Goal: Task Accomplishment & Management: Manage account settings

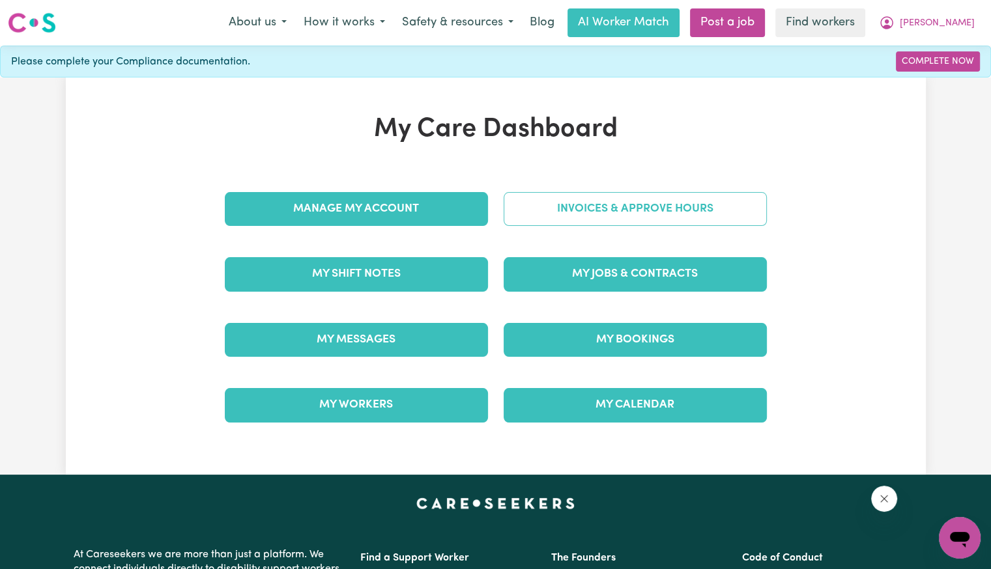
click at [546, 209] on link "Invoices & Approve Hours" at bounding box center [634, 209] width 263 height 34
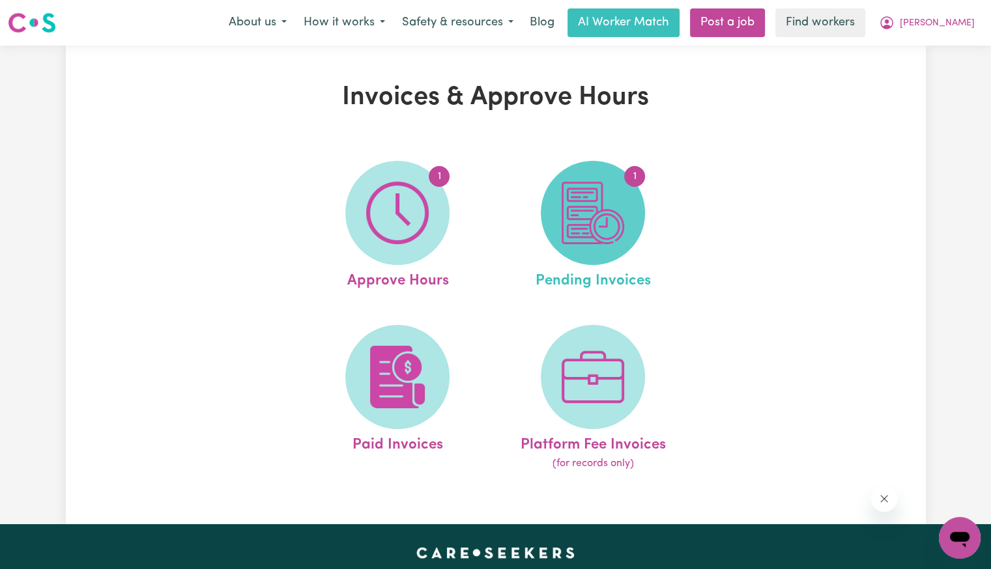
click at [567, 184] on img at bounding box center [592, 213] width 63 height 63
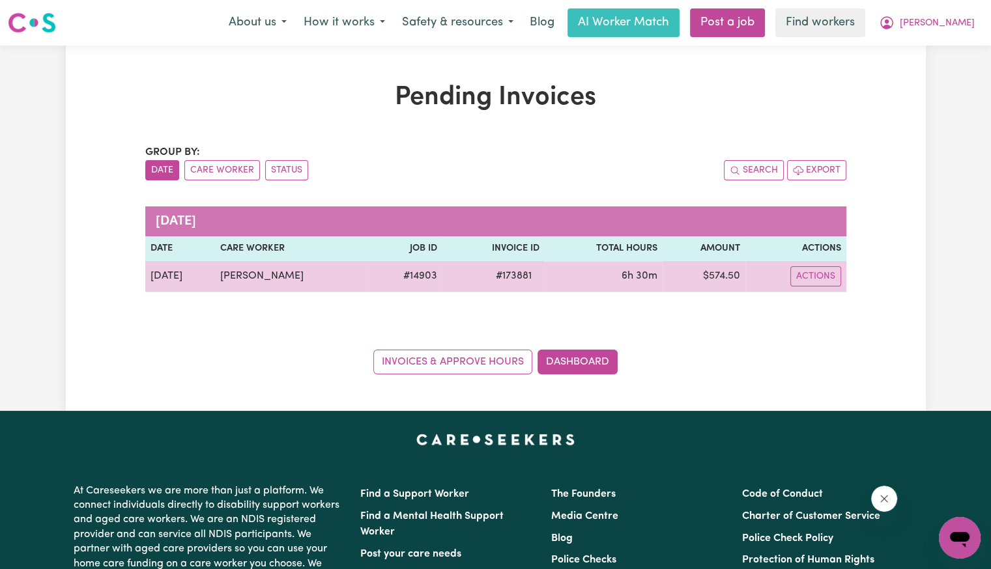
click at [508, 276] on span "# 173881" at bounding box center [512, 276] width 51 height 16
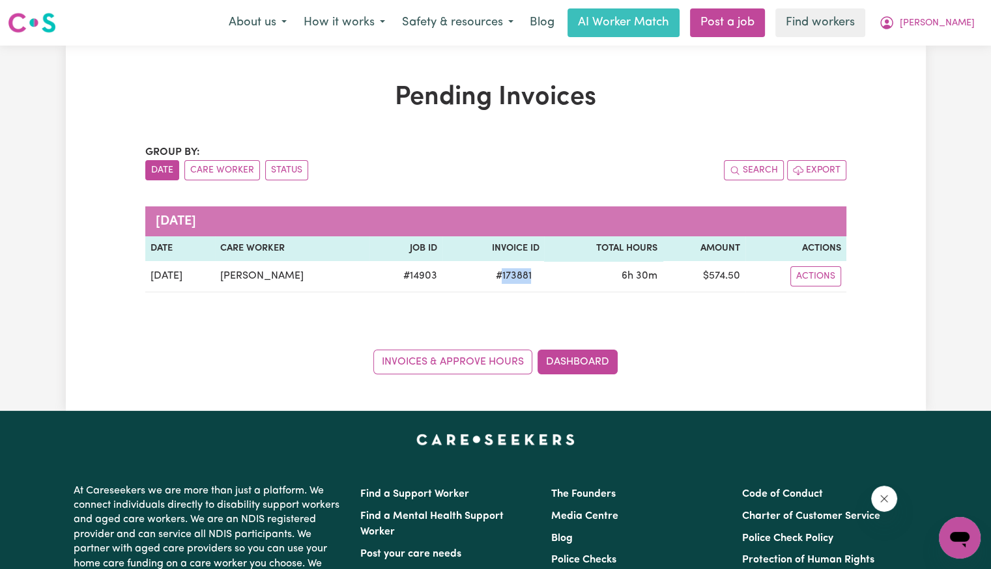
copy span "173881"
click at [566, 357] on link "Dashboard" at bounding box center [577, 362] width 80 height 25
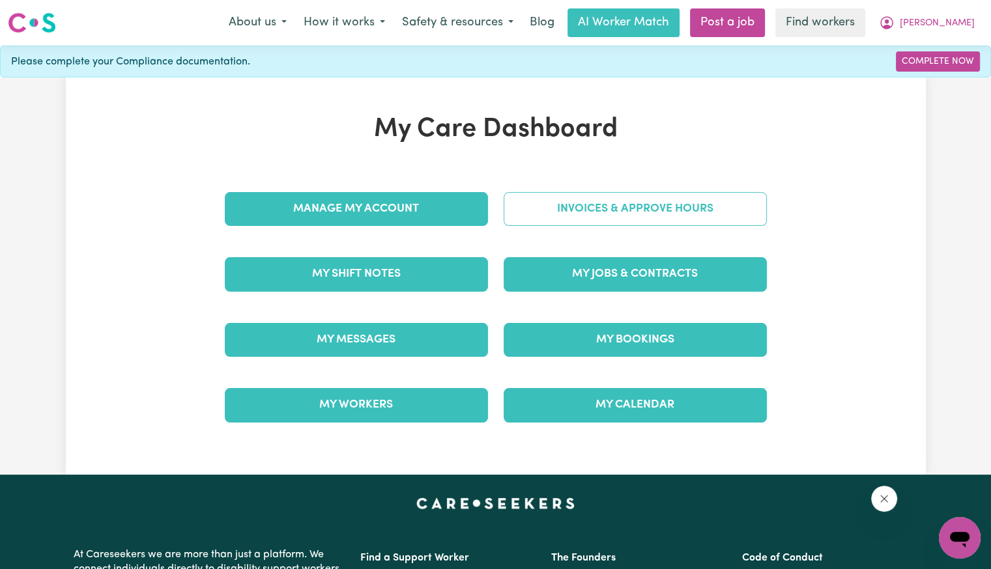
click at [584, 196] on link "Invoices & Approve Hours" at bounding box center [634, 209] width 263 height 34
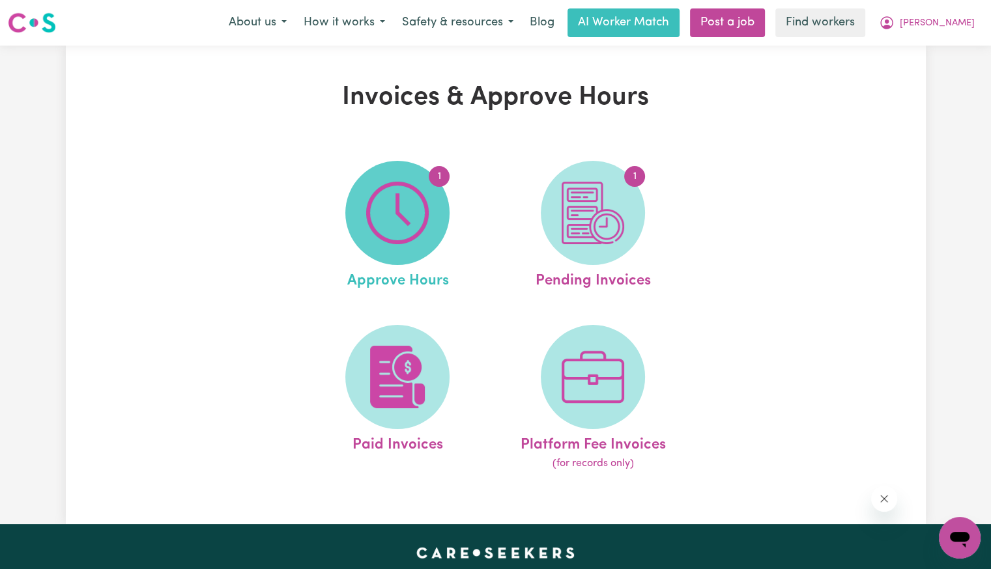
click at [404, 225] on img at bounding box center [397, 213] width 63 height 63
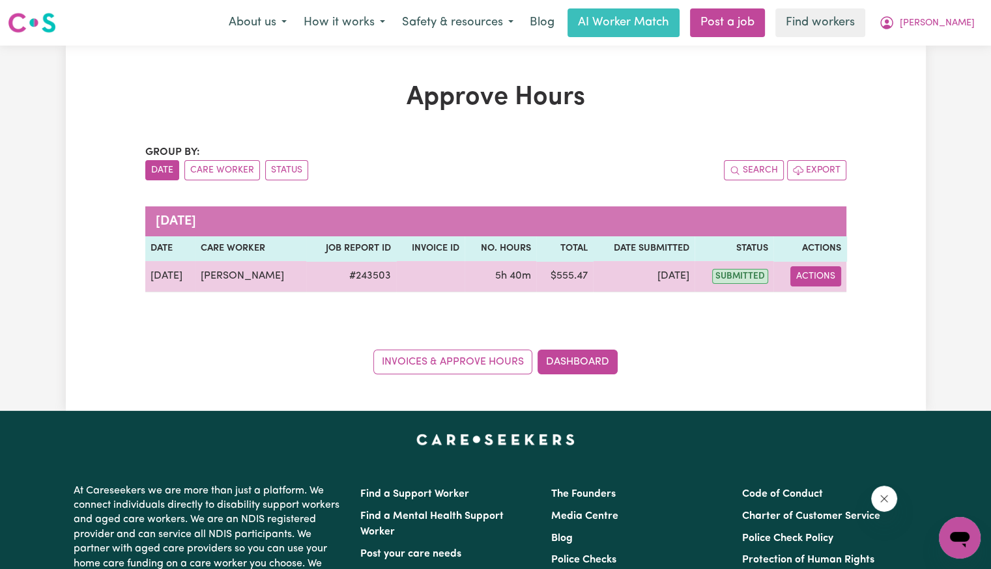
click at [817, 274] on button "Actions" at bounding box center [815, 276] width 51 height 20
click at [820, 311] on link "View Job Report" at bounding box center [846, 306] width 111 height 26
select select "pm"
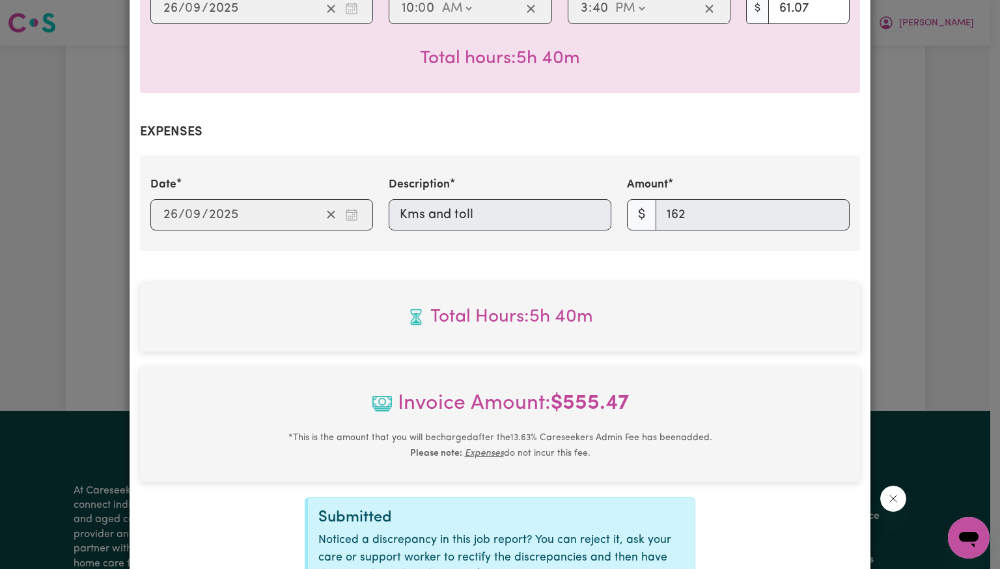
scroll to position [515, 0]
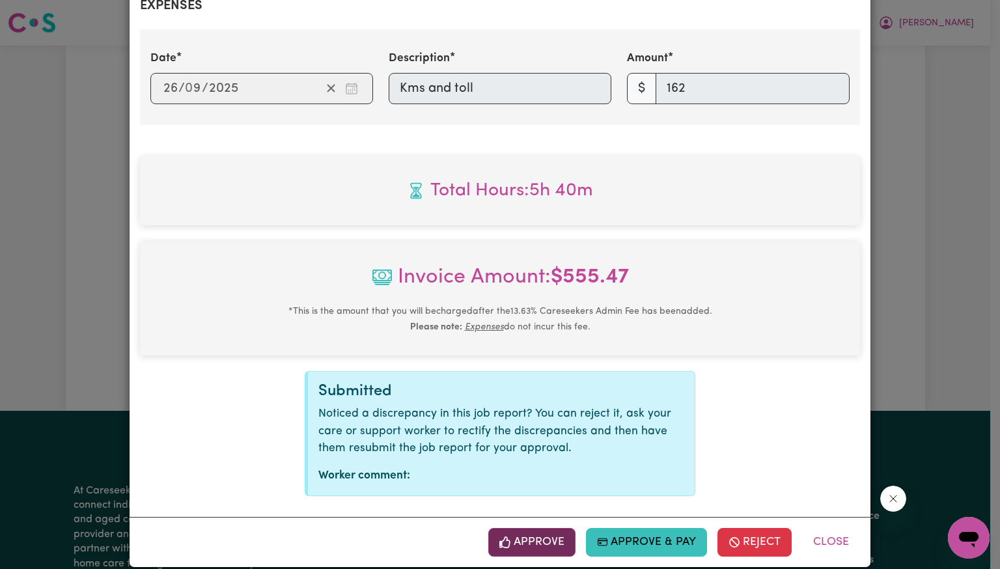
click at [524, 532] on button "Approve" at bounding box center [531, 542] width 87 height 29
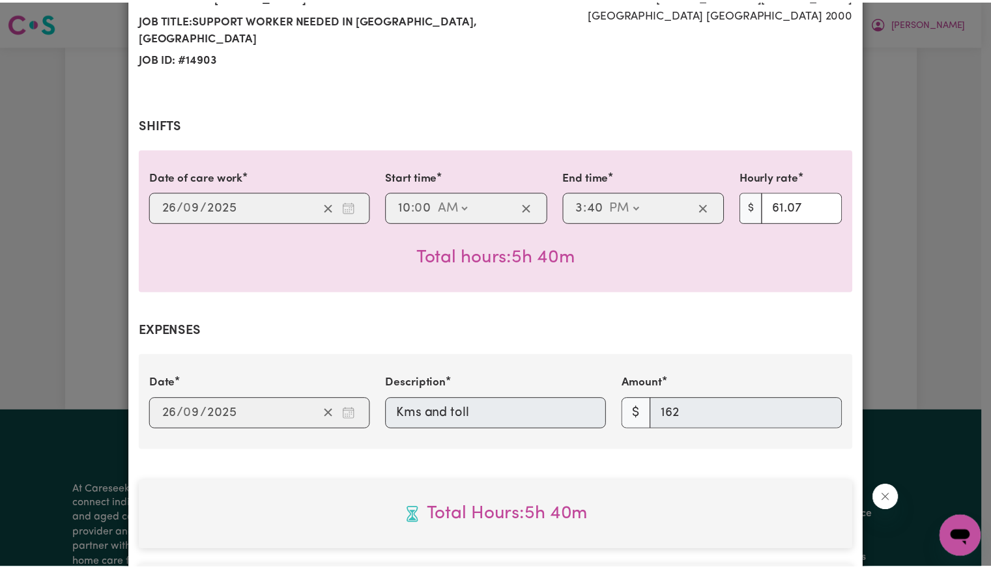
scroll to position [0, 0]
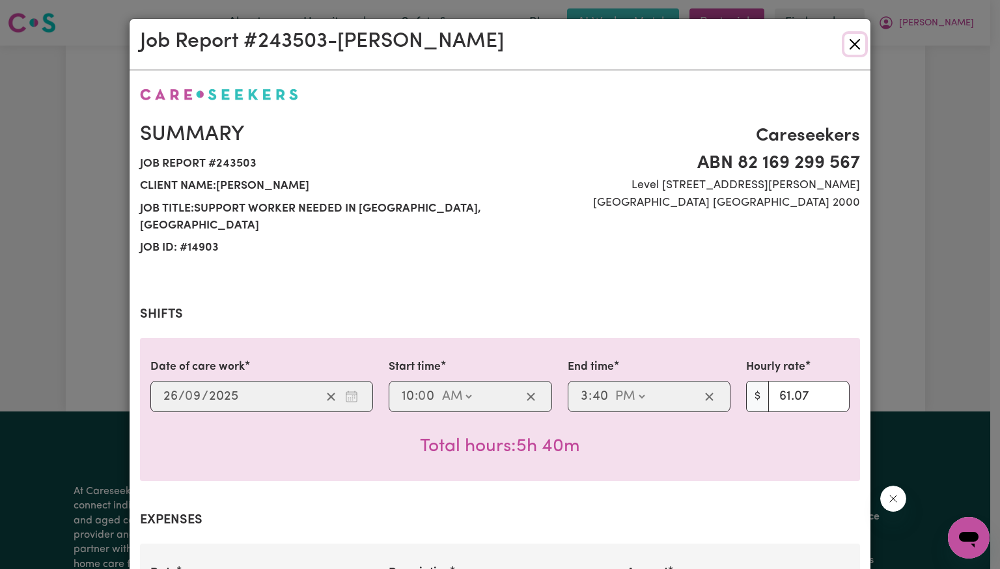
click at [854, 50] on button "Close" at bounding box center [855, 44] width 21 height 21
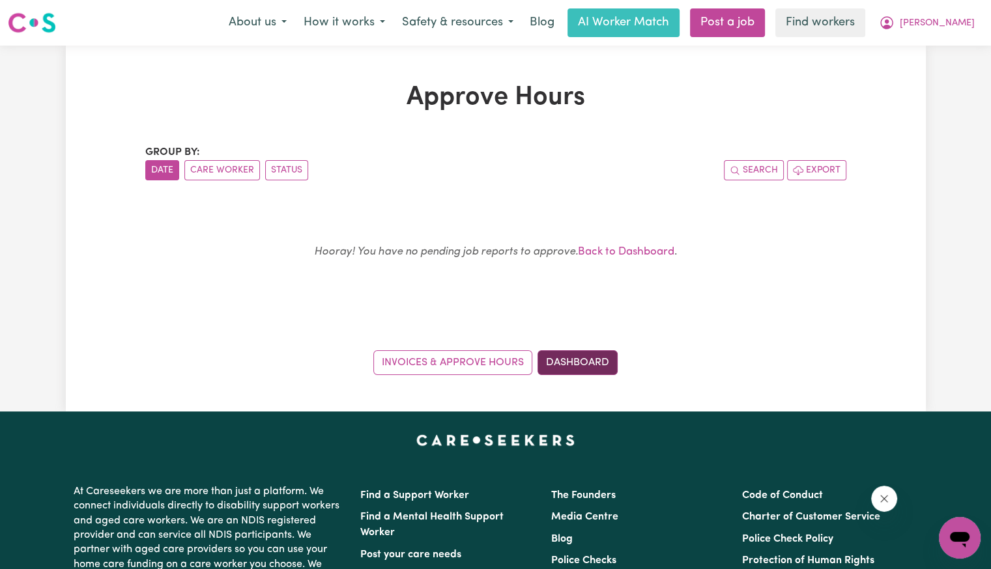
click at [597, 350] on div "Invoices & Approve Hours Dashboard" at bounding box center [495, 355] width 701 height 40
click at [596, 363] on link "Dashboard" at bounding box center [577, 362] width 80 height 25
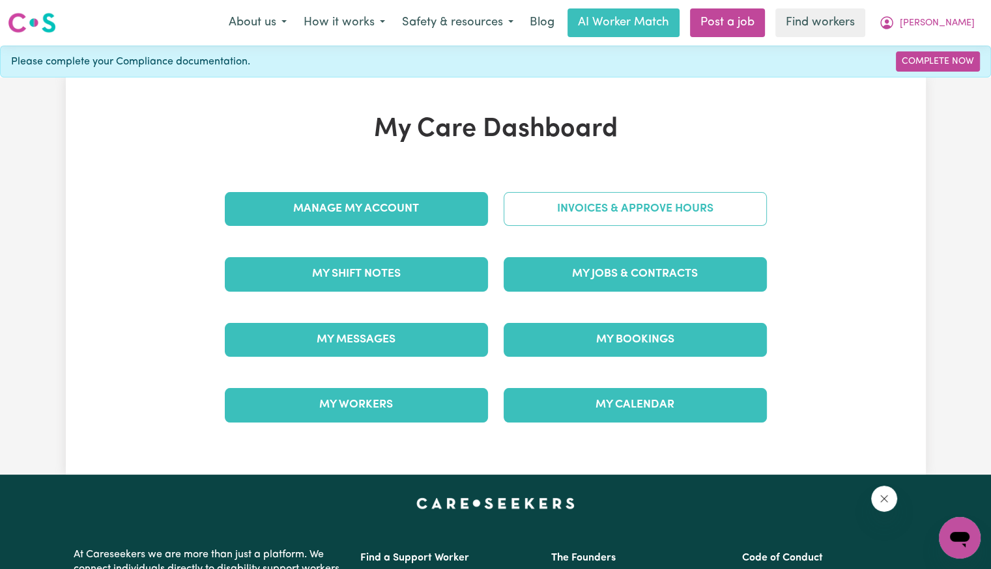
click at [589, 203] on link "Invoices & Approve Hours" at bounding box center [634, 209] width 263 height 34
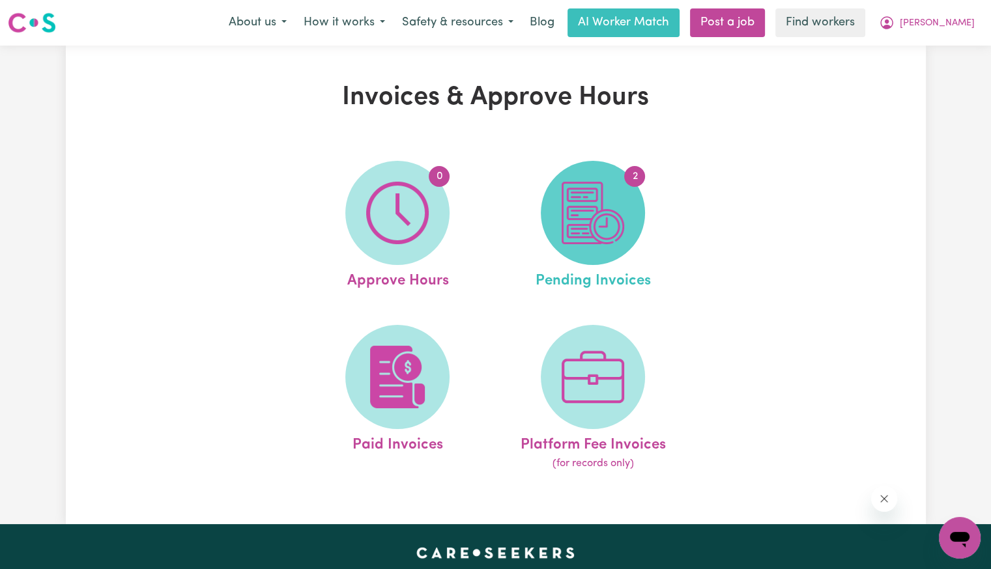
click at [586, 223] on img at bounding box center [592, 213] width 63 height 63
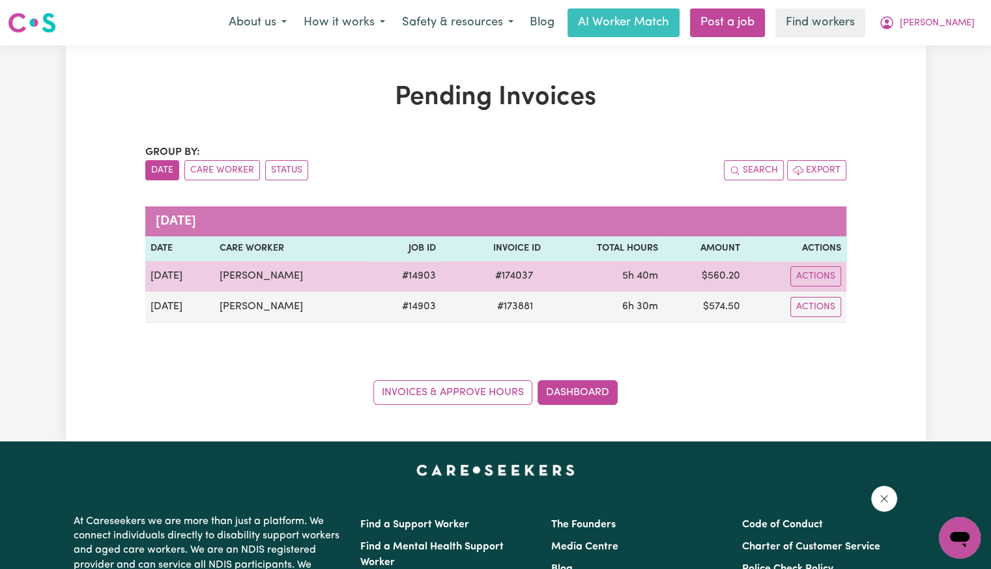
click at [501, 270] on span "# 174037" at bounding box center [513, 276] width 53 height 16
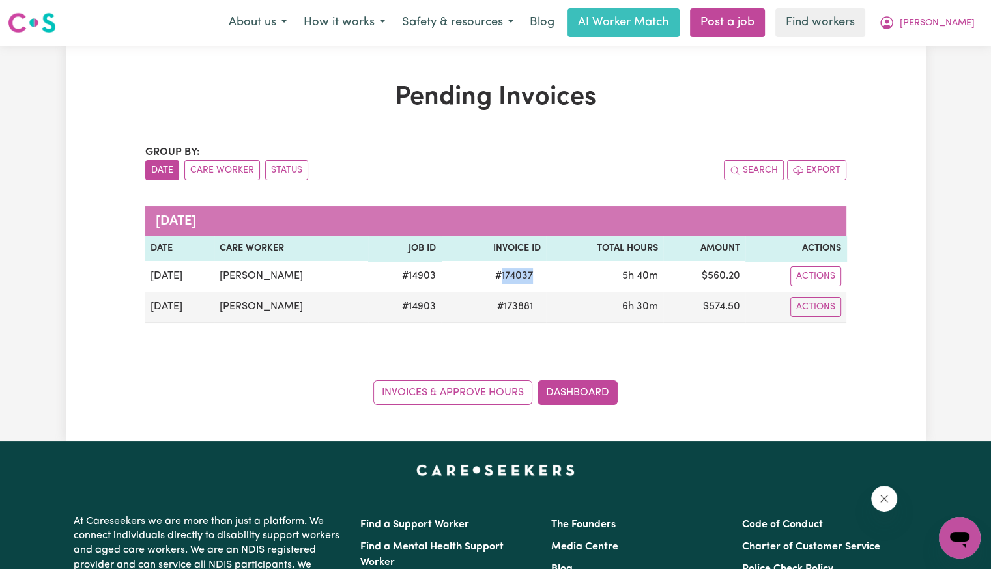
copy span "174037"
click at [948, 31] on button "[PERSON_NAME]" at bounding box center [926, 22] width 113 height 27
click at [937, 71] on link "Logout" at bounding box center [930, 75] width 103 height 25
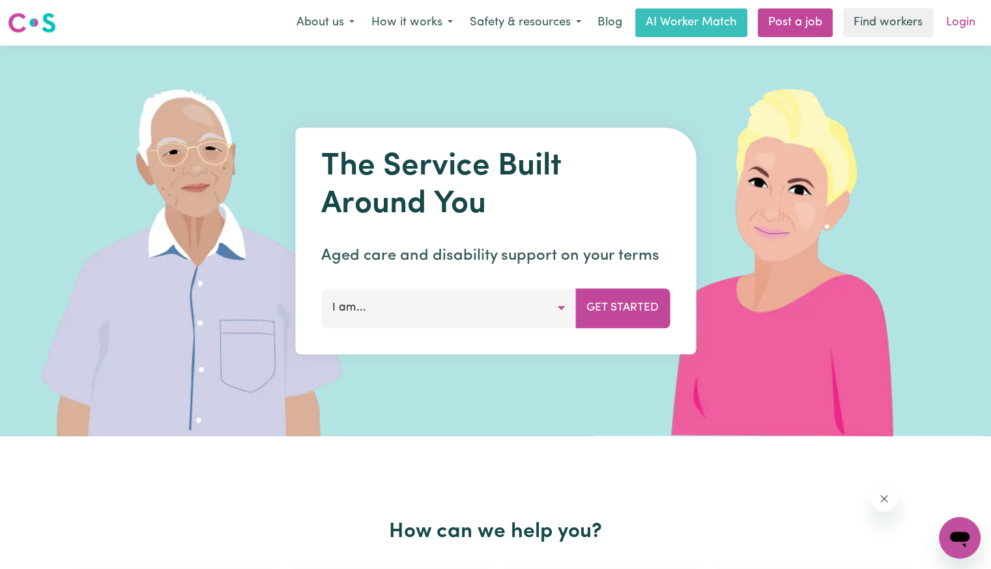
click at [949, 27] on link "Login" at bounding box center [960, 22] width 45 height 29
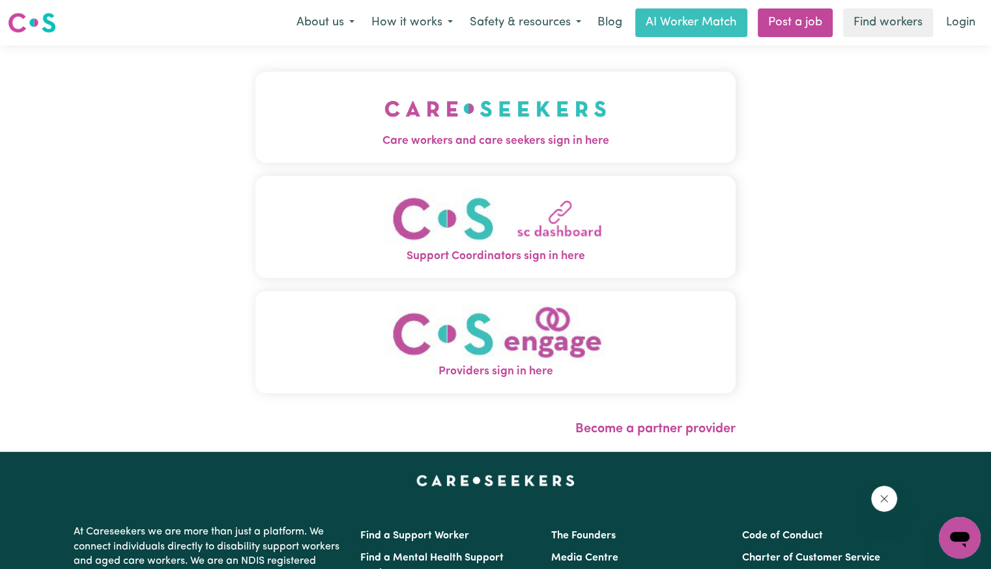
click at [425, 139] on span "Care workers and care seekers sign in here" at bounding box center [495, 141] width 480 height 17
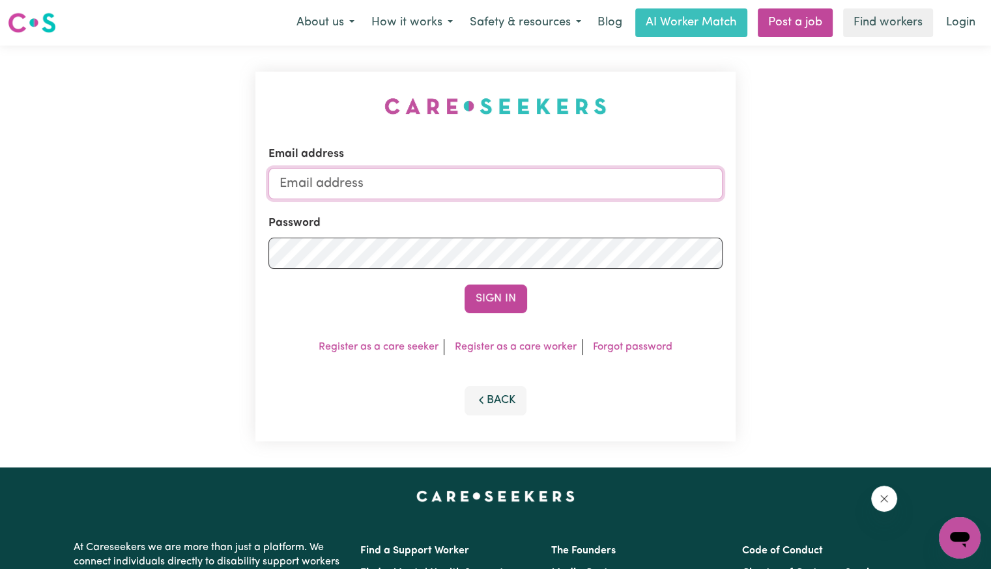
click at [432, 197] on input "Email address" at bounding box center [495, 183] width 454 height 31
type input "[EMAIL_ADDRESS][DOMAIN_NAME]"
click at [464, 285] on button "Sign In" at bounding box center [495, 299] width 63 height 29
